Goal: Information Seeking & Learning: Find contact information

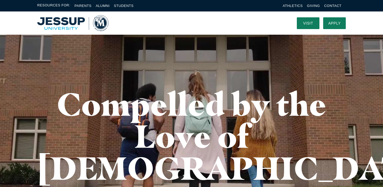
click at [331, 9] on li "Contact" at bounding box center [332, 6] width 17 height 6
click at [331, 8] on li "Contact" at bounding box center [332, 6] width 17 height 6
click at [330, 5] on link "Contact" at bounding box center [332, 6] width 17 height 4
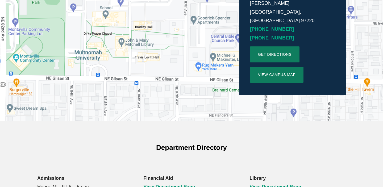
scroll to position [307, 0]
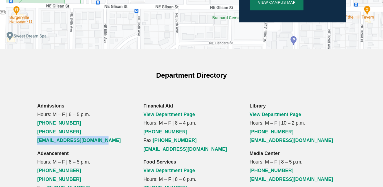
drag, startPoint x: 104, startPoint y: 105, endPoint x: 36, endPoint y: 106, distance: 68.7
copy link "admissions@multnomah.edu"
